Goal: Task Accomplishment & Management: Use online tool/utility

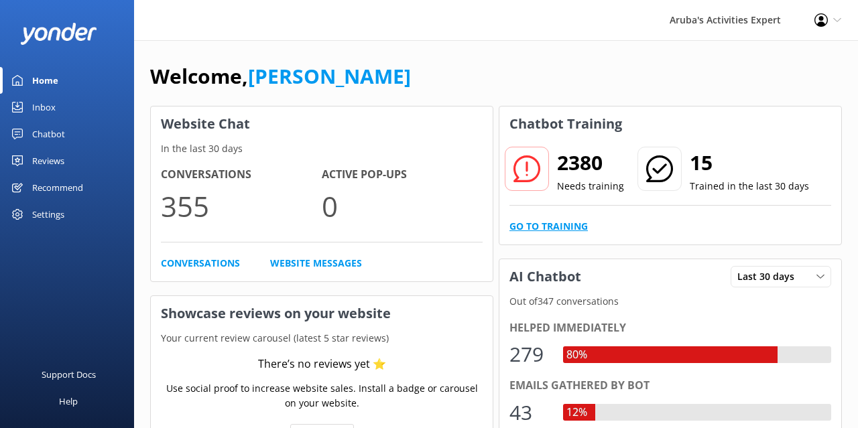
click at [556, 224] on link "Go to Training" at bounding box center [548, 226] width 78 height 15
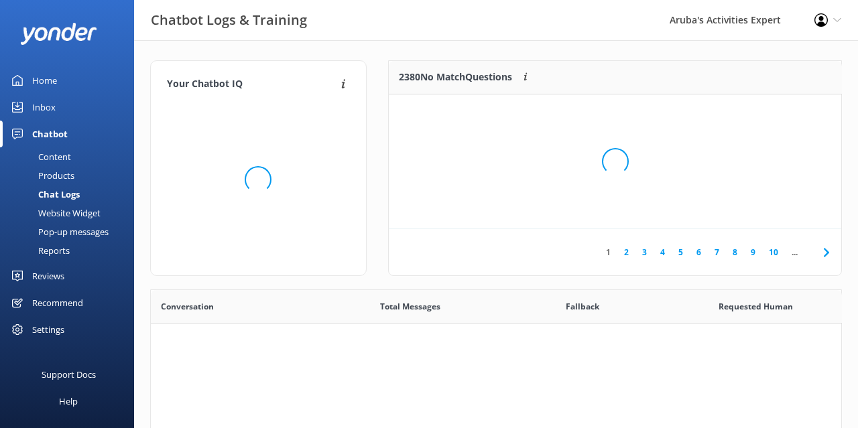
scroll to position [469, 690]
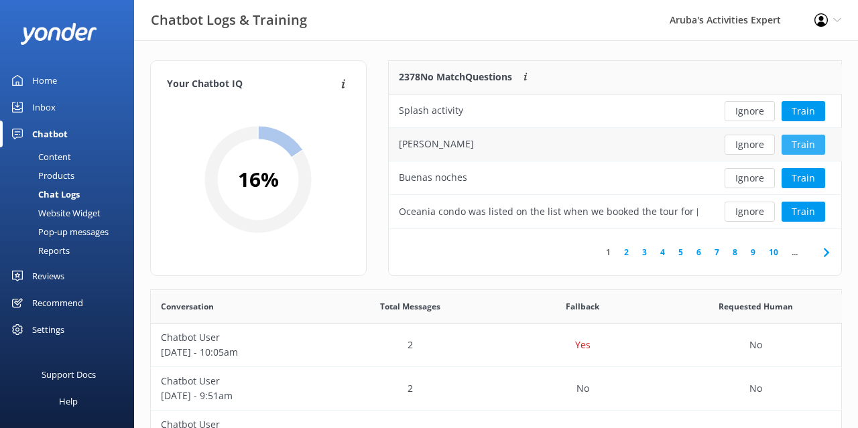
click at [799, 144] on button "Train" at bounding box center [803, 145] width 44 height 20
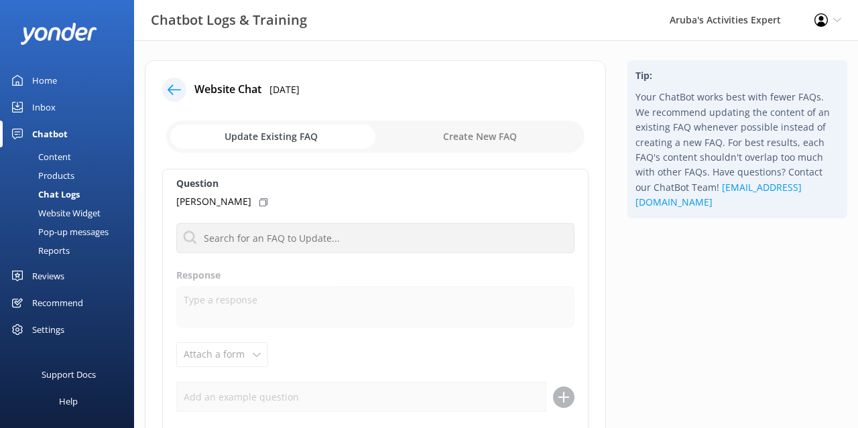
click at [176, 85] on icon at bounding box center [173, 89] width 13 height 13
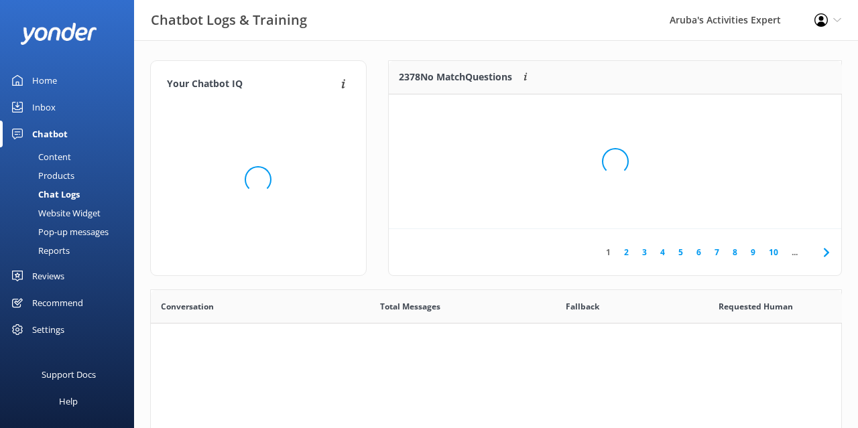
scroll to position [469, 690]
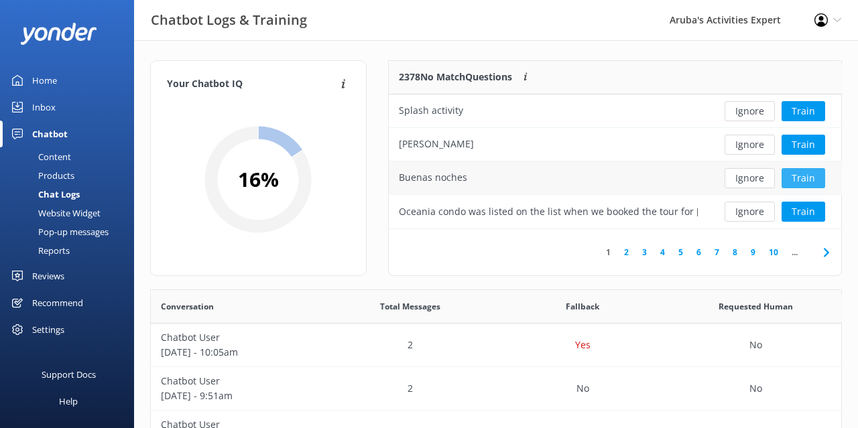
click at [803, 180] on button "Train" at bounding box center [803, 178] width 44 height 20
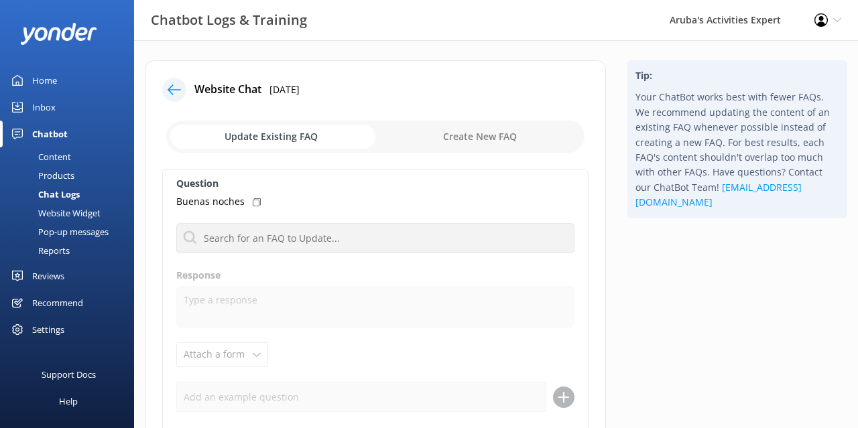
click at [171, 96] on icon at bounding box center [173, 89] width 13 height 13
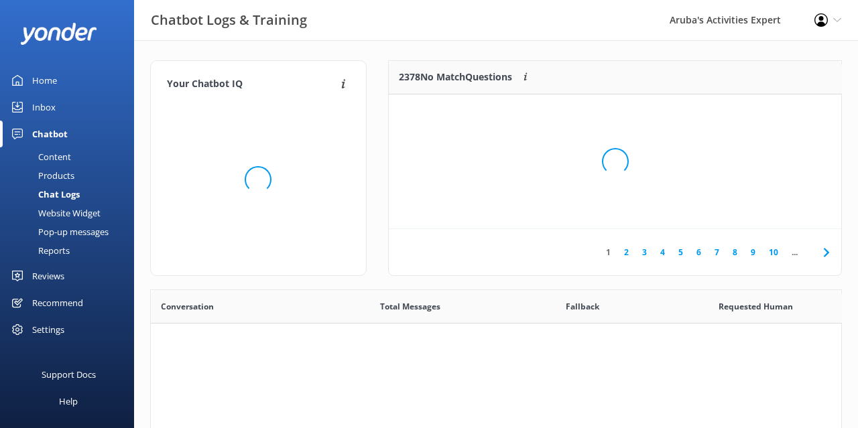
scroll to position [469, 690]
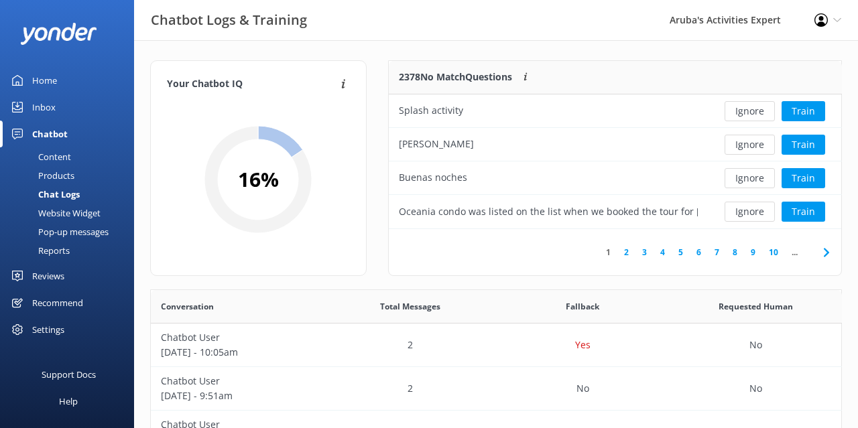
click at [625, 253] on link "2" at bounding box center [626, 252] width 18 height 13
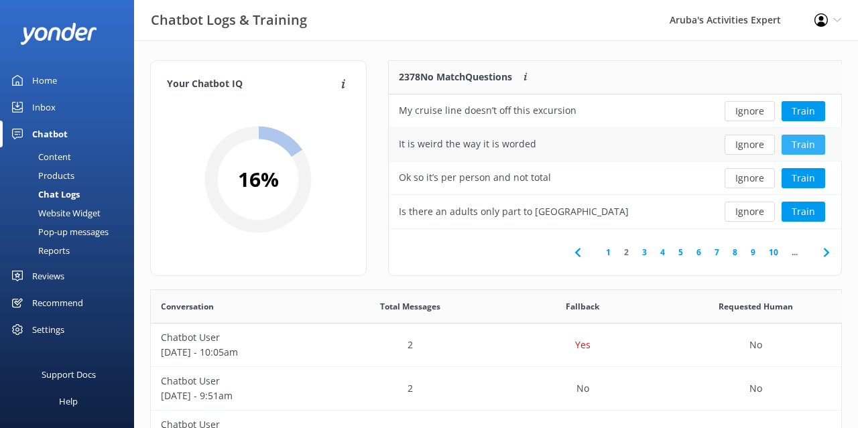
click at [803, 140] on button "Train" at bounding box center [803, 145] width 44 height 20
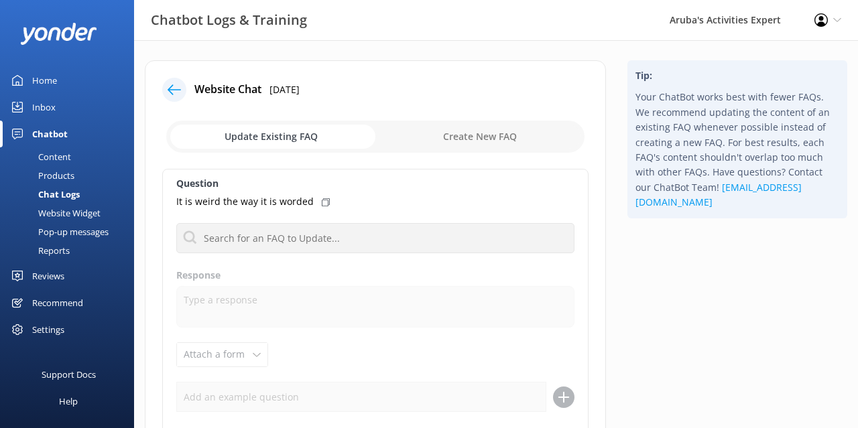
click at [171, 92] on icon at bounding box center [173, 89] width 13 height 13
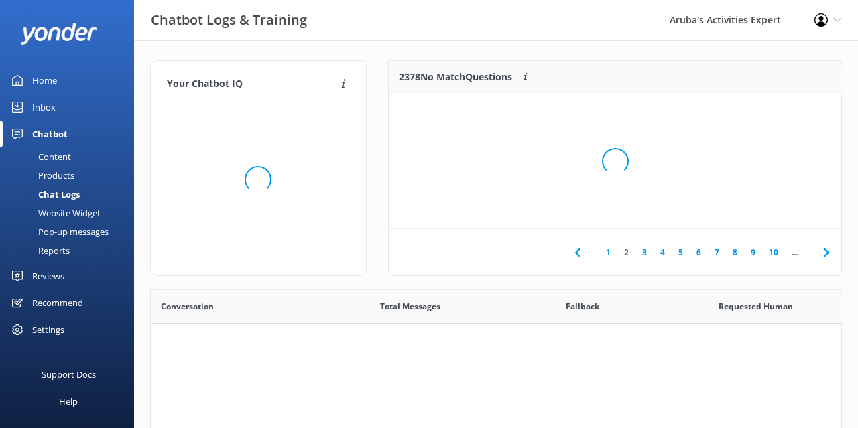
scroll to position [469, 690]
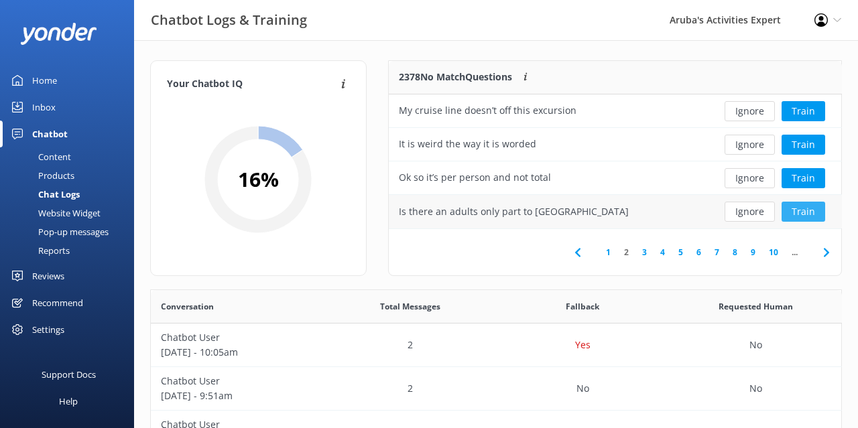
click at [807, 211] on button "Train" at bounding box center [803, 212] width 44 height 20
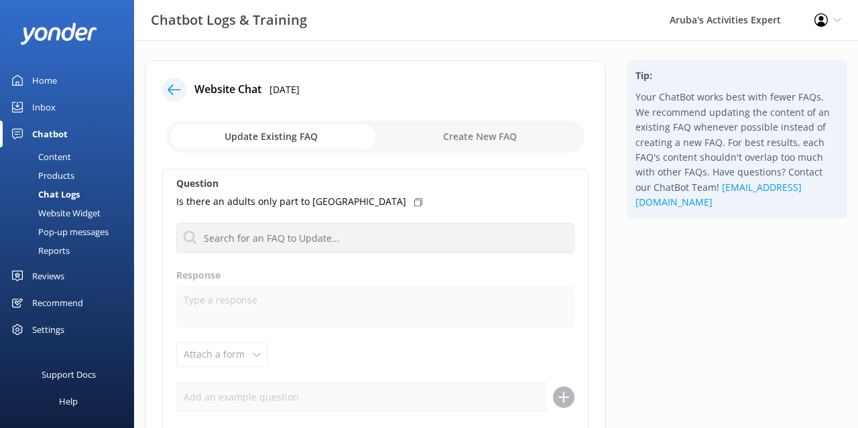
click at [165, 89] on div at bounding box center [174, 90] width 24 height 24
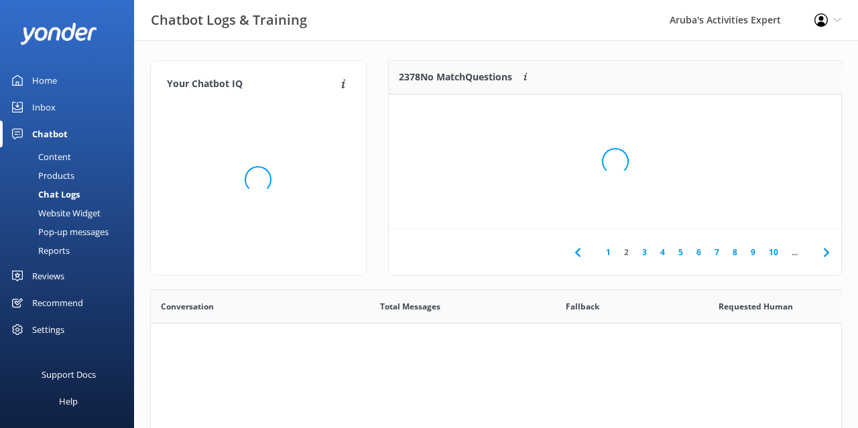
scroll to position [469, 690]
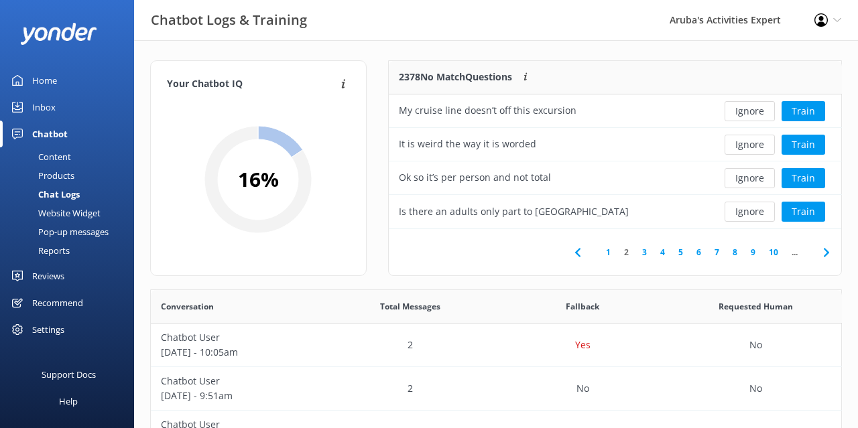
click at [642, 254] on link "3" at bounding box center [644, 252] width 18 height 13
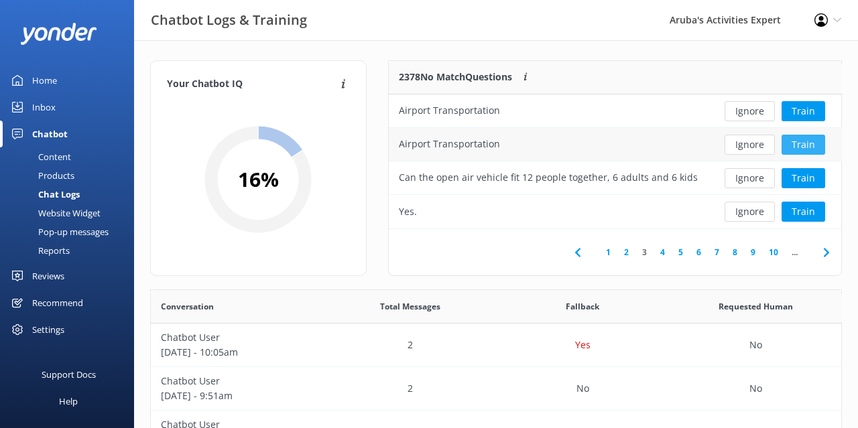
click at [815, 145] on button "Train" at bounding box center [803, 145] width 44 height 20
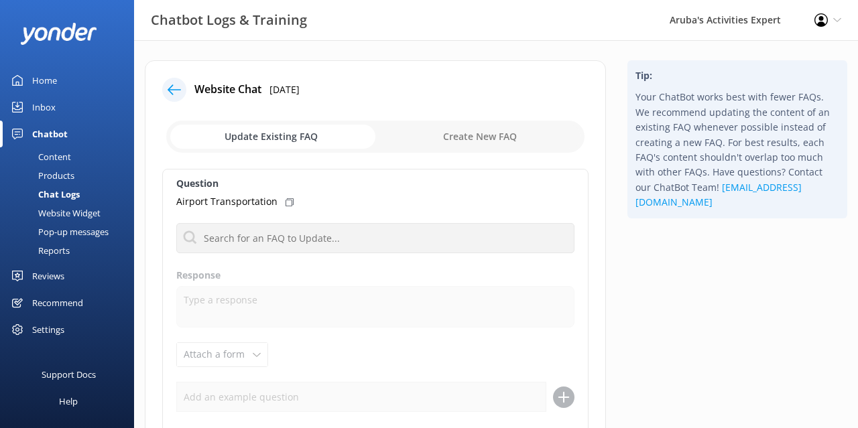
click at [174, 90] on use at bounding box center [173, 89] width 13 height 10
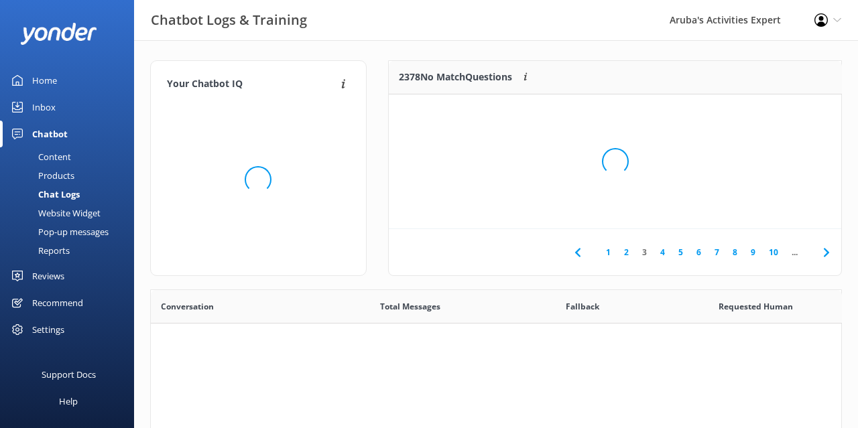
scroll to position [469, 690]
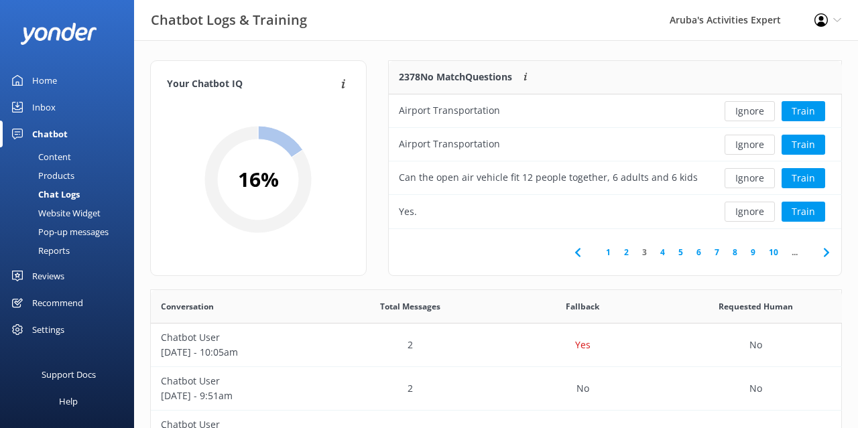
click at [288, 60] on div "Your Chatbot IQ Your Chatbot IQ is the percentage of trained FAQs against untra…" at bounding box center [258, 168] width 216 height 216
